Goal: Task Accomplishment & Management: Manage account settings

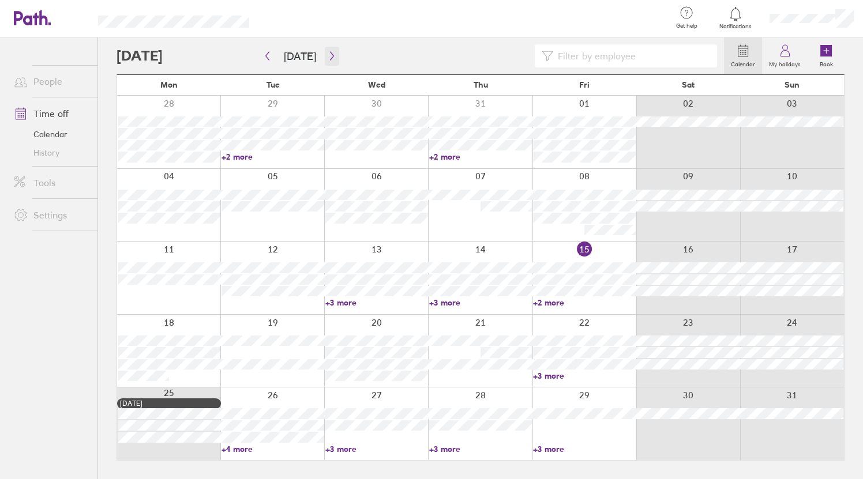
click at [328, 55] on icon "button" at bounding box center [332, 55] width 9 height 9
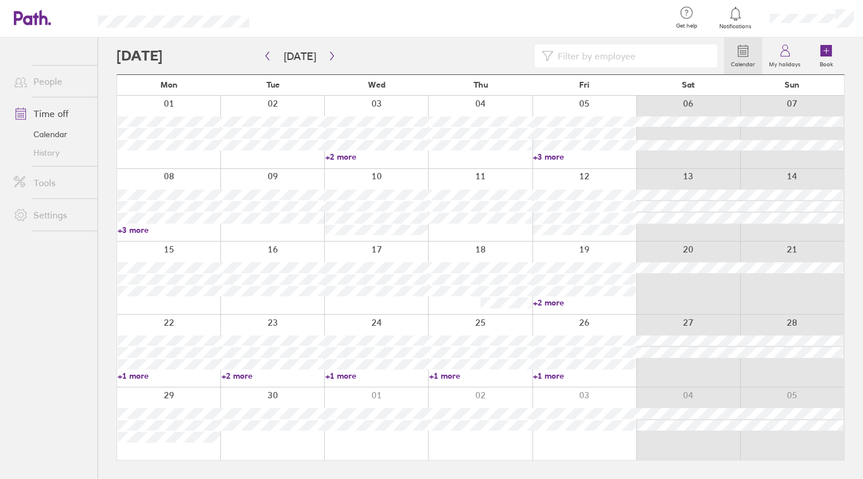
click at [565, 298] on link "+2 more" at bounding box center [584, 303] width 103 height 10
click at [328, 58] on icon "button" at bounding box center [332, 55] width 9 height 9
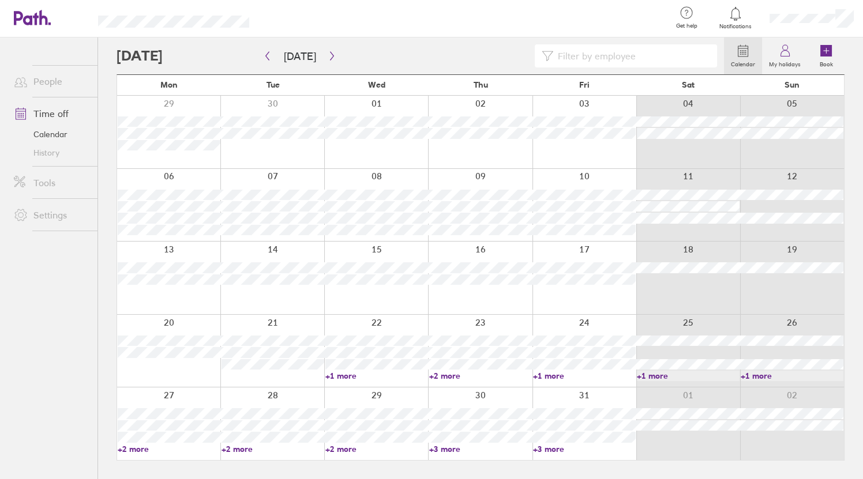
click at [187, 57] on div at bounding box center [419, 55] width 607 height 23
click at [16, 16] on icon at bounding box center [32, 18] width 37 height 16
